Goal: Task Accomplishment & Management: Use online tool/utility

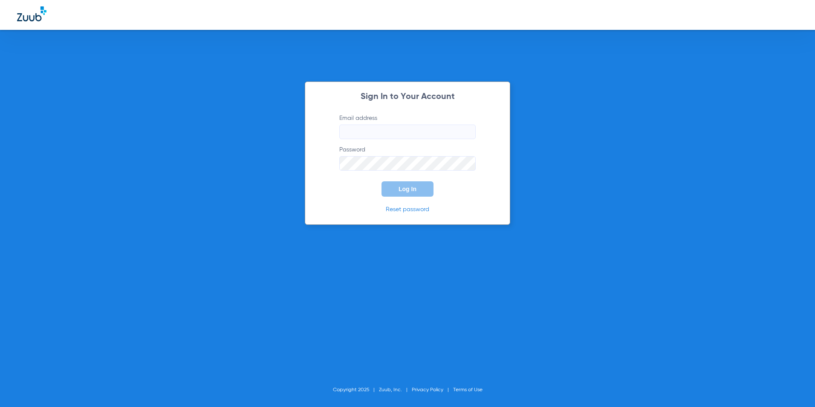
type input "[EMAIL_ADDRESS][DOMAIN_NAME]"
click at [408, 194] on button "Log In" at bounding box center [408, 188] width 52 height 15
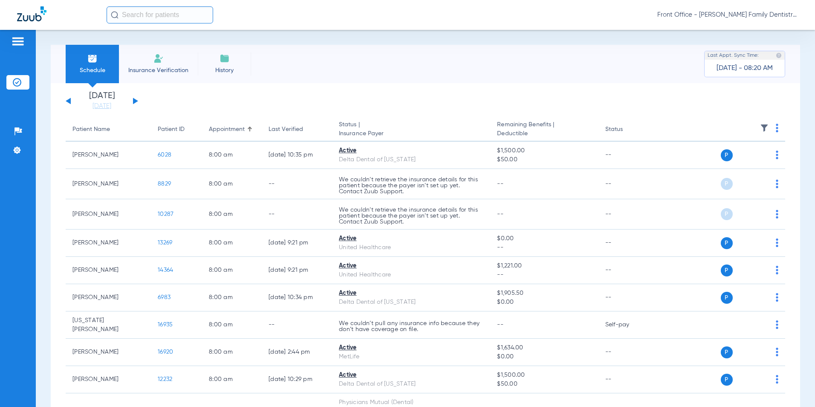
click at [187, 63] on li "Insurance Verification" at bounding box center [158, 64] width 79 height 38
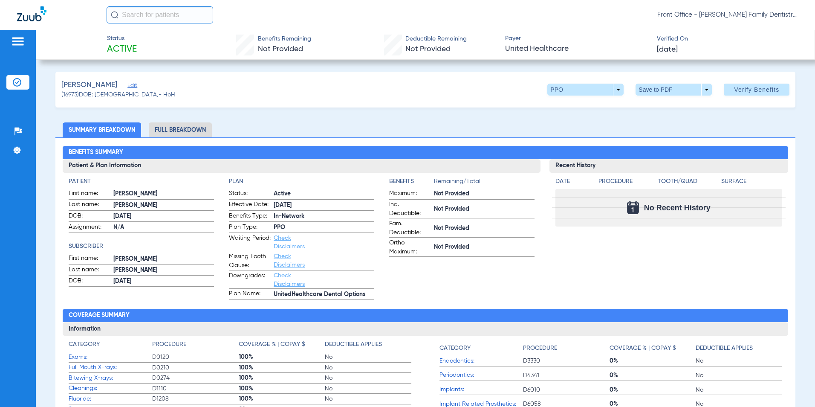
click at [197, 128] on li "Full Breakdown" at bounding box center [180, 129] width 63 height 15
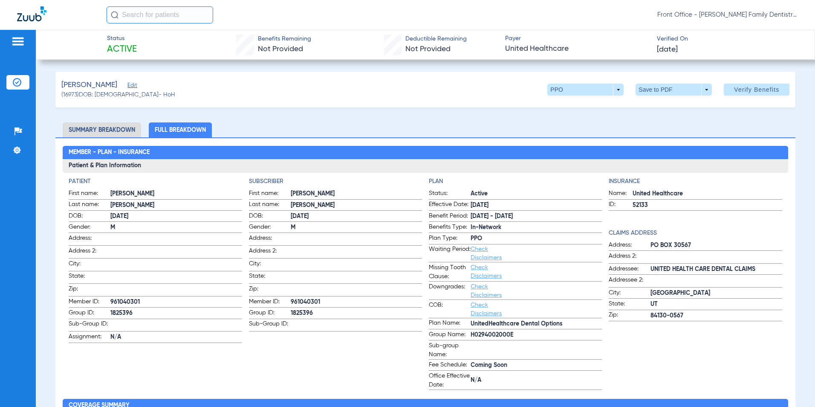
drag, startPoint x: 313, startPoint y: 310, endPoint x: 288, endPoint y: 314, distance: 25.0
click at [288, 314] on label "Group ID: 1825396" at bounding box center [335, 313] width 173 height 11
drag, startPoint x: 288, startPoint y: 314, endPoint x: 299, endPoint y: 312, distance: 11.7
copy label "1825396"
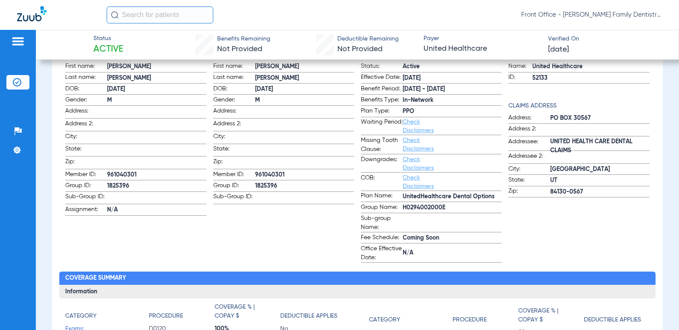
scroll to position [128, 0]
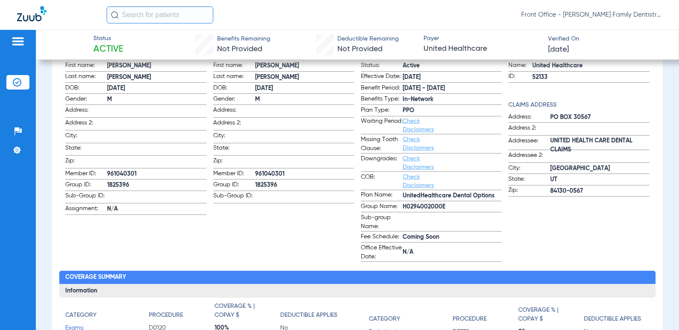
drag, startPoint x: 287, startPoint y: 170, endPoint x: 249, endPoint y: 171, distance: 38.4
click at [249, 171] on label "Member ID: 961040301" at bounding box center [283, 174] width 141 height 11
drag, startPoint x: 249, startPoint y: 171, endPoint x: 257, endPoint y: 171, distance: 8.5
copy label "961040301"
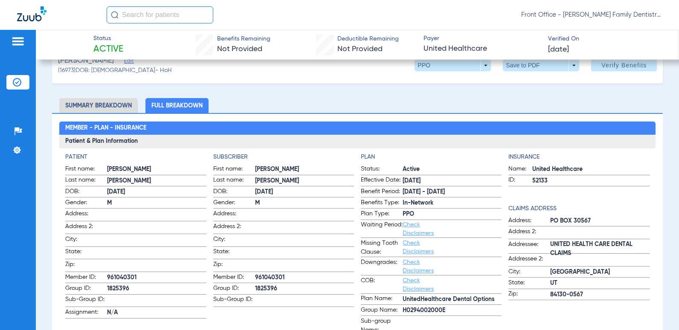
scroll to position [0, 0]
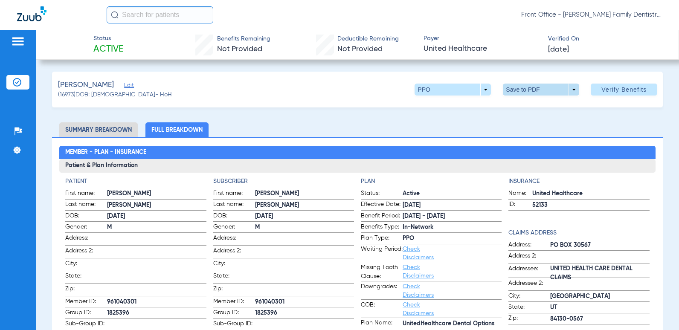
click at [518, 88] on span at bounding box center [541, 90] width 76 height 12
click at [506, 107] on mat-icon "insert_drive_file" at bounding box center [509, 106] width 10 height 10
